Goal: Transaction & Acquisition: Purchase product/service

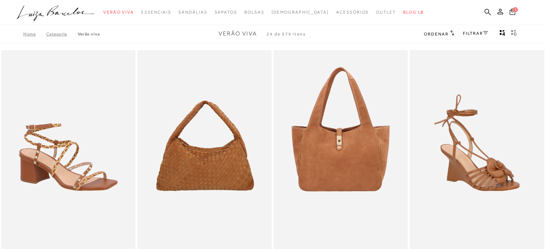
click at [483, 33] on icon at bounding box center [485, 33] width 5 height 4
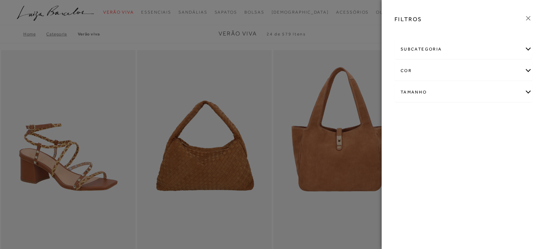
click at [527, 70] on div "cor" at bounding box center [463, 70] width 137 height 19
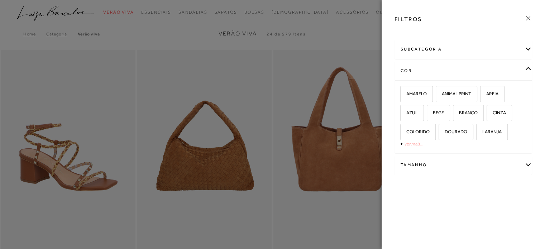
click at [409, 143] on link "Ver mais..." at bounding box center [413, 143] width 19 height 5
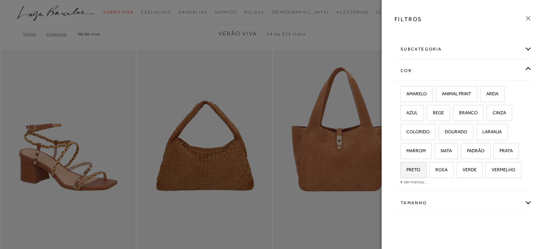
click at [416, 176] on label "PRETO" at bounding box center [413, 169] width 25 height 15
click at [407, 175] on input "PRETO" at bounding box center [402, 170] width 7 height 7
checkbox input "true"
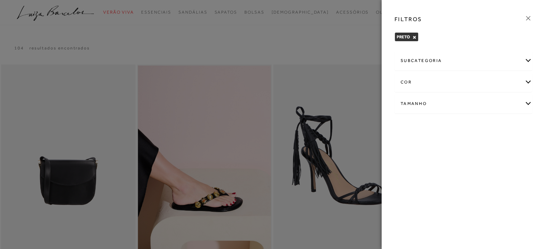
click at [528, 20] on icon at bounding box center [529, 18] width 8 height 8
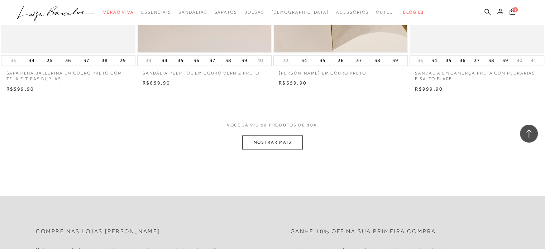
scroll to position [753, 0]
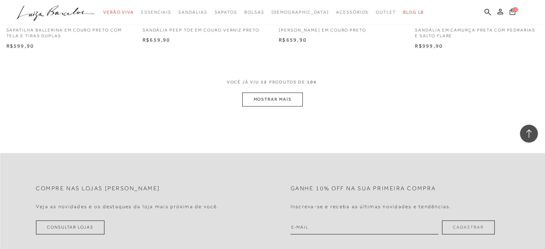
click at [295, 95] on button "MOSTRAR MAIS" at bounding box center [272, 100] width 60 height 14
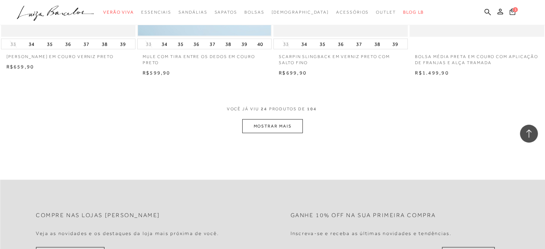
scroll to position [1506, 0]
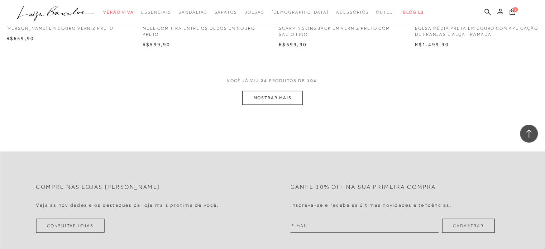
click at [289, 98] on button "MOSTRAR MAIS" at bounding box center [272, 98] width 60 height 14
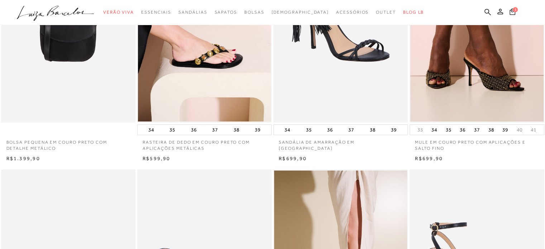
scroll to position [0, 0]
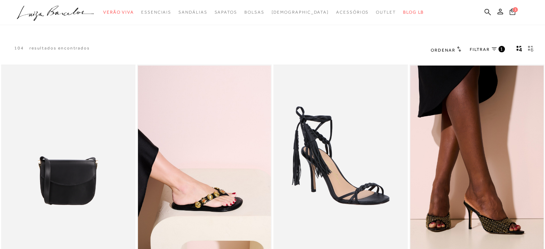
click at [497, 45] on div "FILTRAR 1" at bounding box center [487, 49] width 35 height 9
click at [496, 47] on icon at bounding box center [494, 48] width 5 height 3
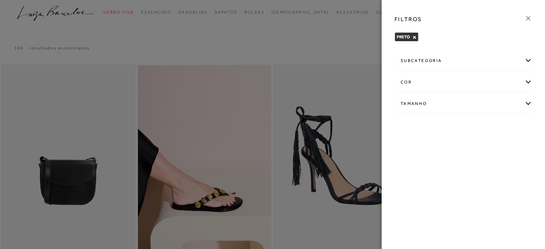
click at [521, 62] on div "subcategoria" at bounding box center [463, 60] width 137 height 19
click at [427, 80] on span "Modelo" at bounding box center [426, 79] width 15 height 5
click at [440, 39] on button "×" at bounding box center [441, 37] width 4 height 5
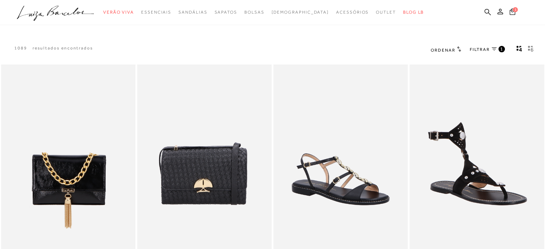
click at [531, 49] on icon "gridText6Desc" at bounding box center [531, 49] width 6 height 6
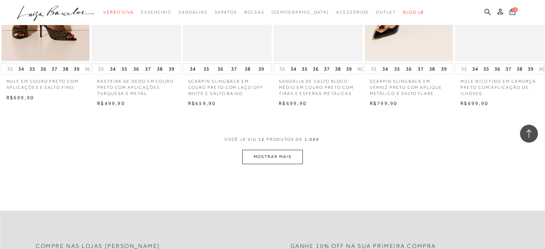
scroll to position [323, 0]
click at [283, 162] on button "MOSTRAR MAIS" at bounding box center [272, 157] width 60 height 14
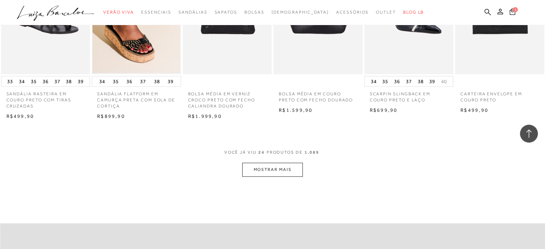
scroll to position [645, 0]
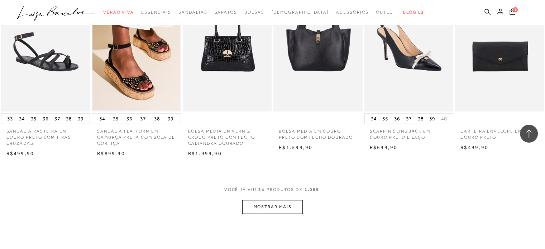
click at [293, 213] on button "MOSTRAR MAIS" at bounding box center [272, 207] width 60 height 14
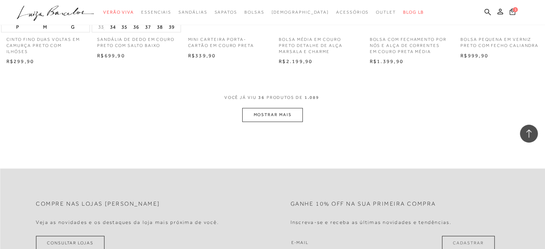
scroll to position [1112, 0]
click at [257, 120] on button "MOSTRAR MAIS" at bounding box center [272, 114] width 60 height 14
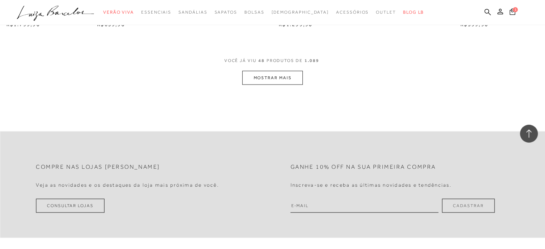
scroll to position [1542, 0]
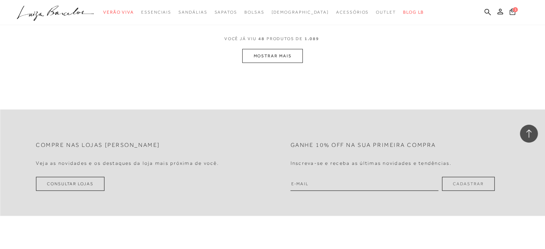
click at [278, 63] on button "MOSTRAR MAIS" at bounding box center [272, 56] width 60 height 14
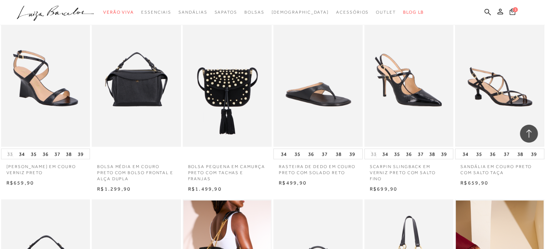
click at [488, 104] on img at bounding box center [500, 80] width 88 height 132
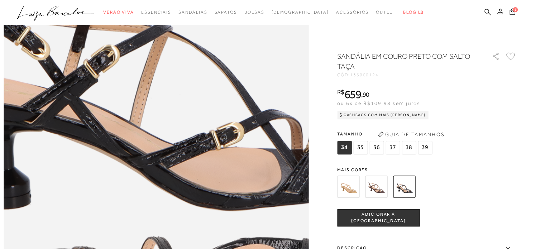
scroll to position [466, 0]
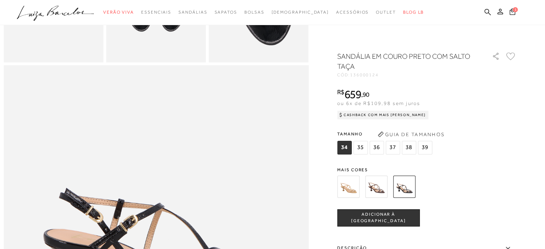
scroll to position [123, 0]
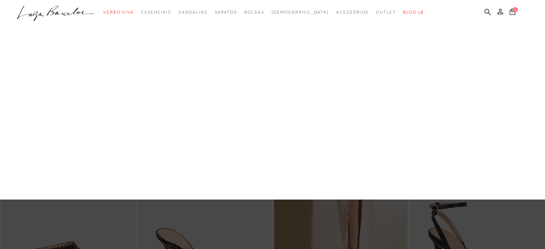
scroll to position [143, 0]
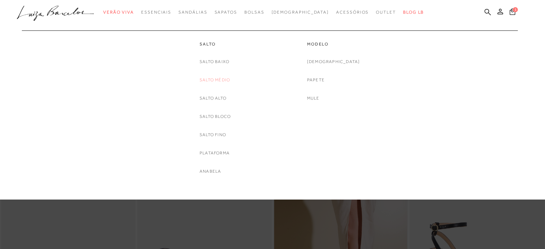
click at [219, 82] on link "Salto Médio" at bounding box center [215, 80] width 30 height 8
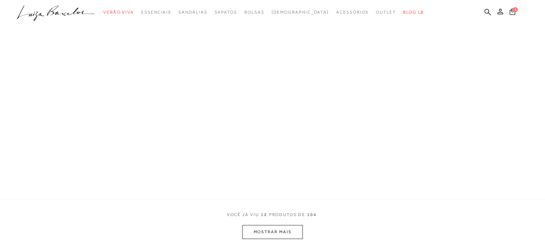
scroll to position [29, 0]
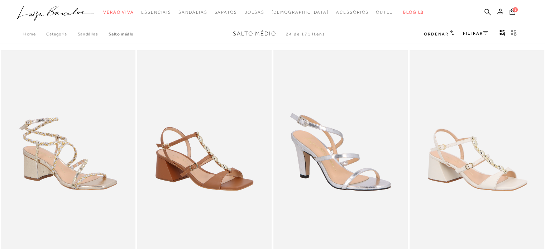
click at [470, 34] on link "FILTRAR" at bounding box center [475, 33] width 25 height 5
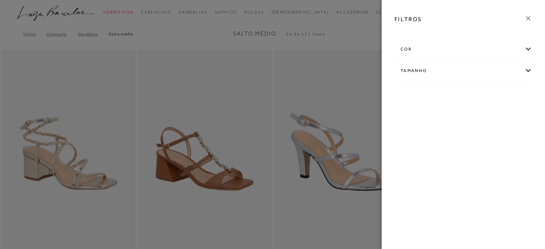
click at [494, 43] on div "cor" at bounding box center [463, 49] width 137 height 19
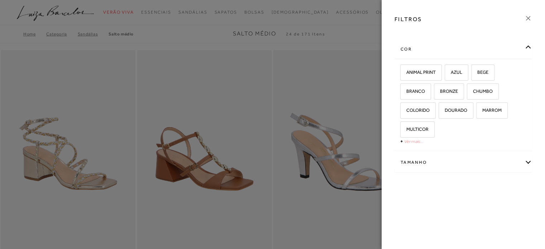
click at [418, 141] on link "Ver mais..." at bounding box center [413, 141] width 19 height 5
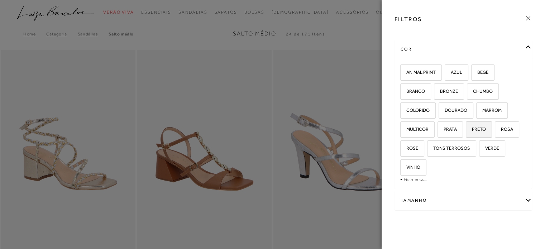
click at [473, 128] on span "PRETO" at bounding box center [476, 129] width 19 height 5
click at [472, 128] on input "PRETO" at bounding box center [468, 130] width 7 height 7
checkbox input "true"
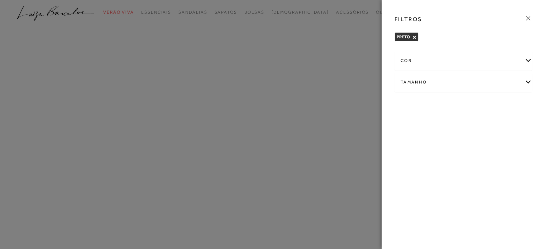
click at [525, 21] on icon at bounding box center [529, 18] width 8 height 8
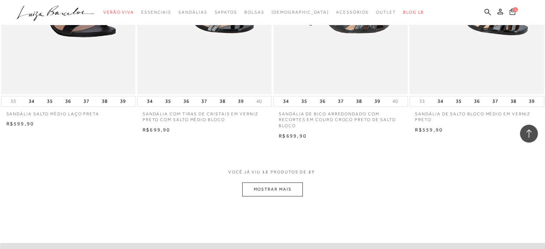
scroll to position [681, 0]
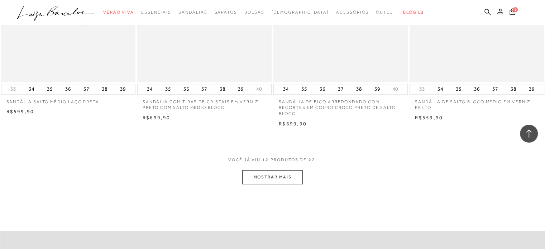
click at [272, 179] on button "MOSTRAR MAIS" at bounding box center [272, 177] width 60 height 14
click at [256, 175] on button "MOSTRAR MAIS" at bounding box center [272, 177] width 60 height 14
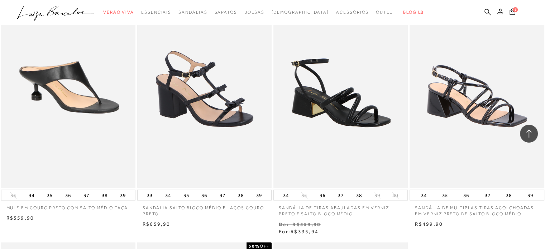
click at [201, 107] on img at bounding box center [204, 87] width 133 height 200
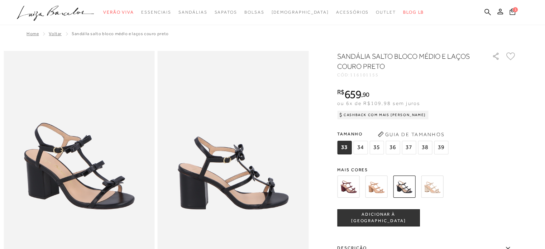
click at [378, 148] on span "35" at bounding box center [377, 148] width 14 height 14
click at [366, 149] on span "34" at bounding box center [361, 148] width 14 height 14
click at [392, 222] on button "ADICIONAR À [GEOGRAPHIC_DATA]" at bounding box center [378, 217] width 82 height 17
